Goal: Information Seeking & Learning: Understand process/instructions

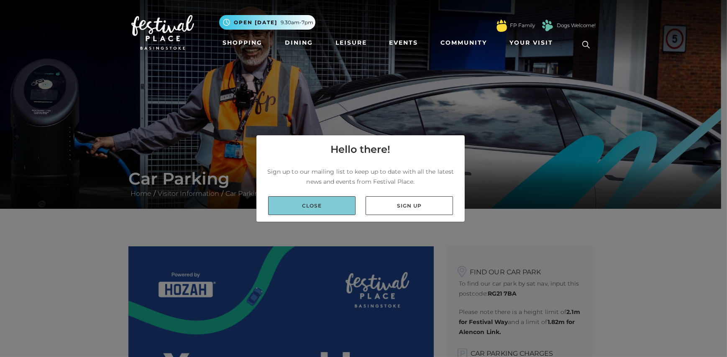
click at [327, 207] on link "Close" at bounding box center [311, 205] width 87 height 19
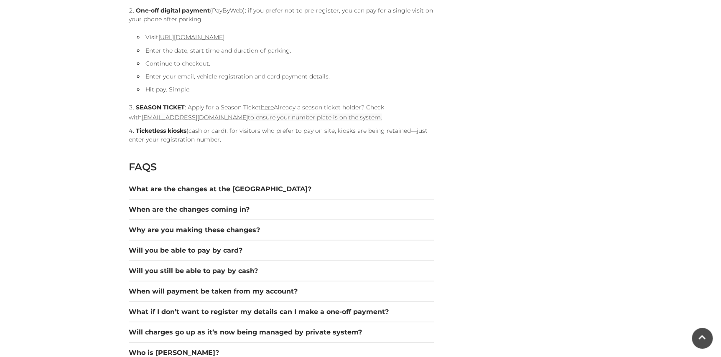
scroll to position [1024, 0]
click at [273, 187] on button "What are the changes at the [GEOGRAPHIC_DATA]?" at bounding box center [281, 189] width 305 height 10
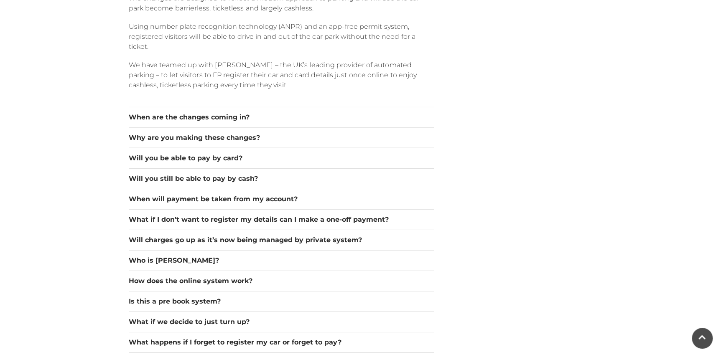
scroll to position [1252, 0]
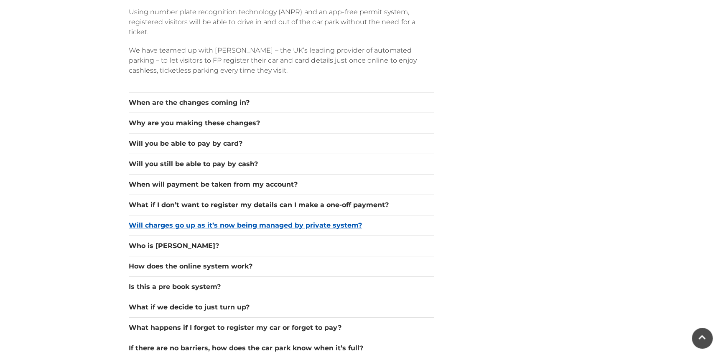
click at [393, 222] on button "Will charges go up as it’s now being managed by private system?" at bounding box center [281, 226] width 305 height 10
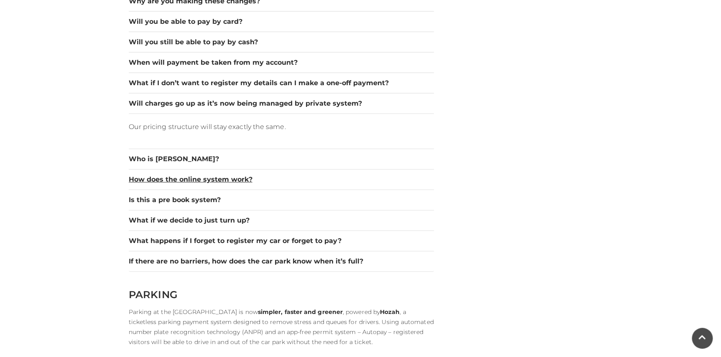
click at [285, 185] on div "How does the online system work?" at bounding box center [281, 180] width 305 height 20
click at [286, 181] on button "How does the online system work?" at bounding box center [281, 180] width 305 height 10
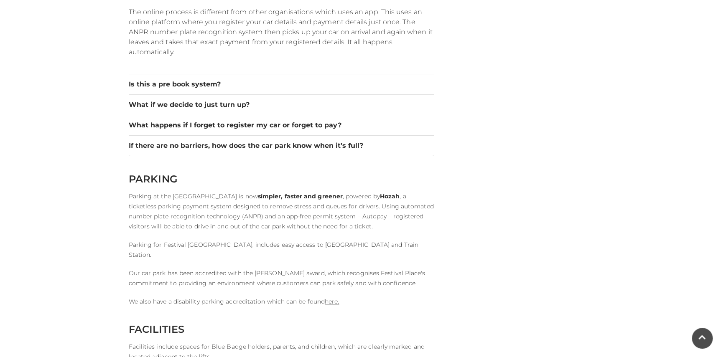
scroll to position [1405, 0]
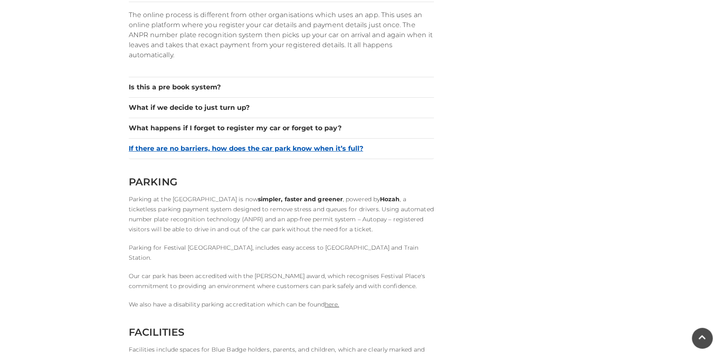
click at [403, 149] on button "If there are no barriers, how does the car park know when it’s full?" at bounding box center [281, 149] width 305 height 10
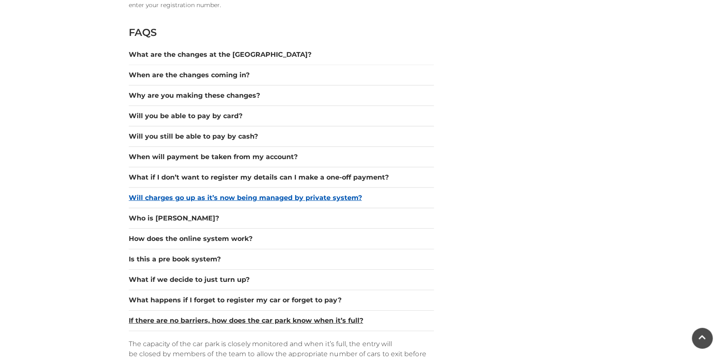
scroll to position [1158, 0]
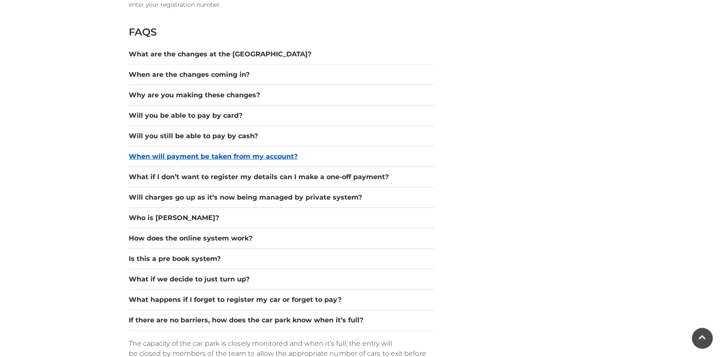
click at [348, 158] on button "When will payment be taken from my account?" at bounding box center [281, 157] width 305 height 10
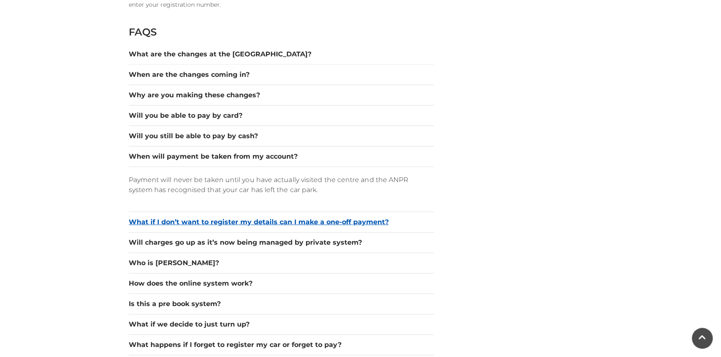
click at [417, 218] on button "What if I don’t want to register my details can I make a one-off payment?" at bounding box center [281, 222] width 305 height 10
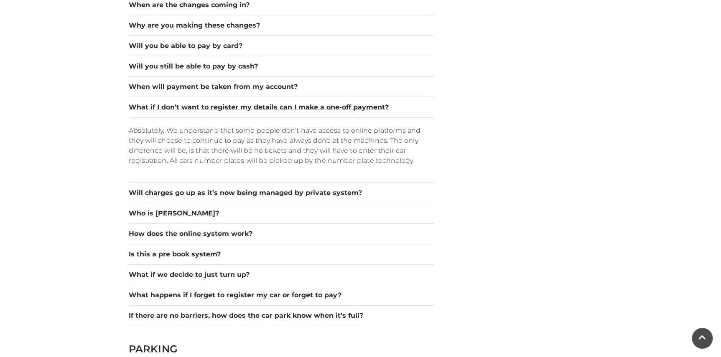
scroll to position [1234, 0]
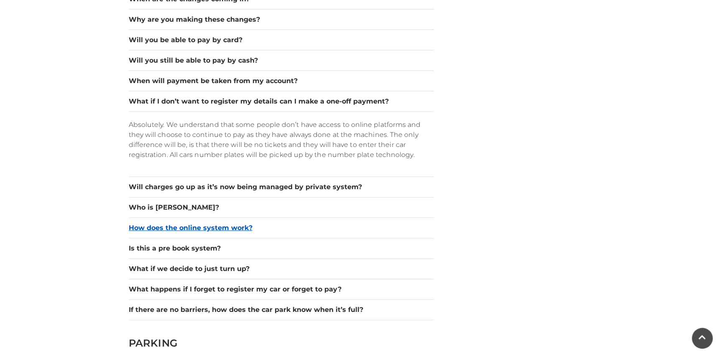
click at [336, 232] on button "How does the online system work?" at bounding box center [281, 228] width 305 height 10
